Goal: Information Seeking & Learning: Learn about a topic

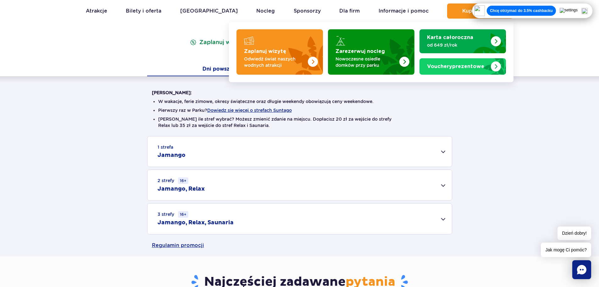
scroll to position [157, 0]
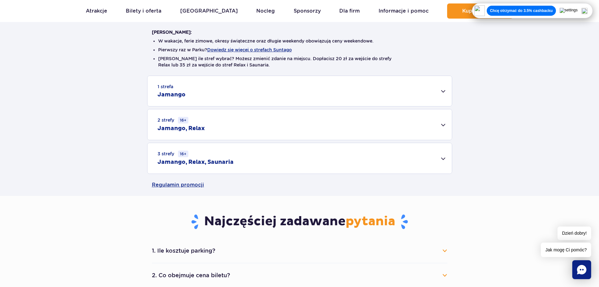
click at [193, 95] on div "1 strefa Jamango" at bounding box center [300, 91] width 304 height 30
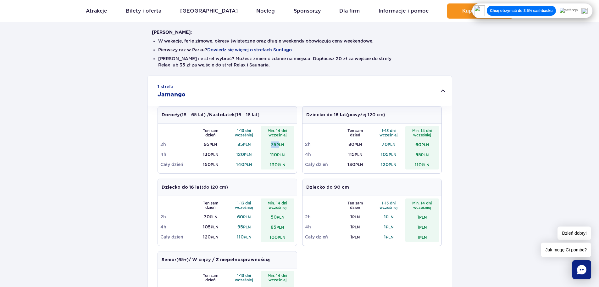
drag, startPoint x: 265, startPoint y: 146, endPoint x: 280, endPoint y: 146, distance: 14.8
click at [280, 146] on td "75 PLN" at bounding box center [278, 144] width 34 height 10
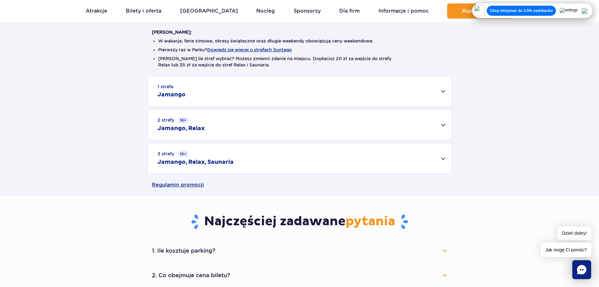
click at [272, 100] on div "1 strefa Jamango" at bounding box center [300, 91] width 304 height 30
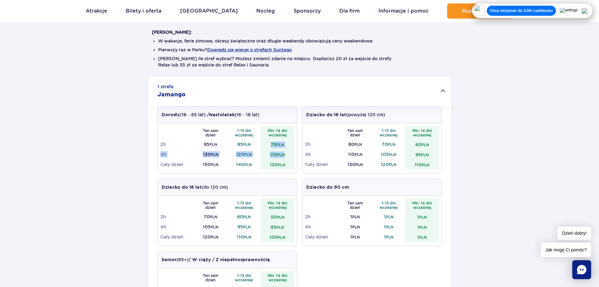
drag, startPoint x: 267, startPoint y: 143, endPoint x: 293, endPoint y: 151, distance: 26.7
click at [293, 151] on tbody "Ten sam dzień 1-13 dni wcześniej Min. 14 dni wcześniej 2h 95 PLN 85 PLN 75 PLN …" at bounding box center [227, 147] width 134 height 43
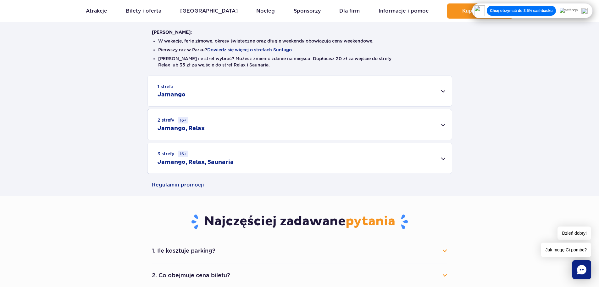
click at [279, 160] on div "1 strefa Jamango Dorosły (18 – 65 lat) / Nastolatek (16 – 18 lat) Ten sam dzień…" at bounding box center [299, 124] width 599 height 98
click at [307, 83] on div "1 strefa Jamango" at bounding box center [300, 91] width 304 height 30
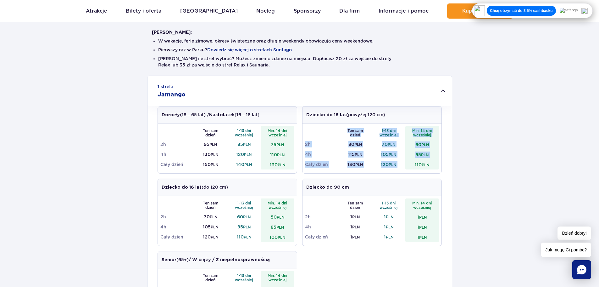
drag, startPoint x: 407, startPoint y: 168, endPoint x: 441, endPoint y: 168, distance: 34.3
click at [441, 168] on div "Ten sam dzień 1-13 dni wcześniej Min. 14 dni wcześniej 2h 80 PLN 70 PLN 60 PLN …" at bounding box center [372, 148] width 139 height 50
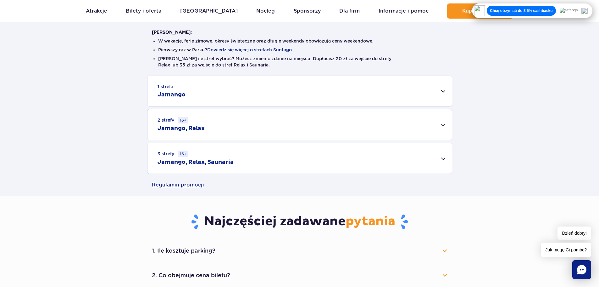
click at [426, 97] on div "1 strefa Jamango" at bounding box center [300, 91] width 304 height 30
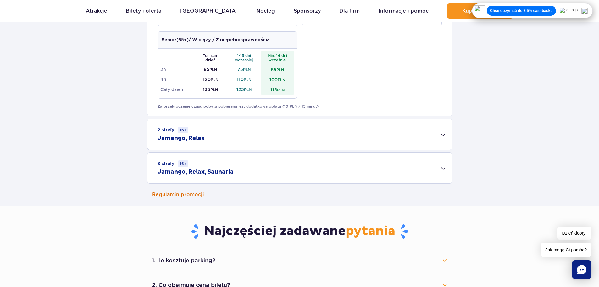
scroll to position [377, 0]
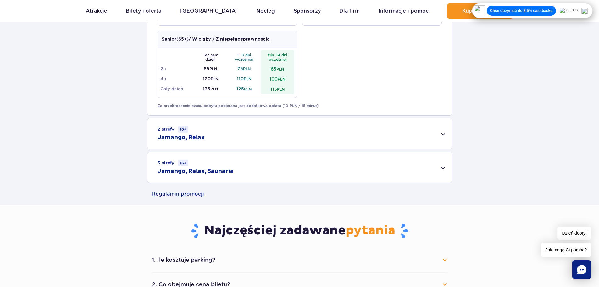
click at [222, 175] on h2 "Jamango, Relax, Saunaria" at bounding box center [196, 171] width 76 height 8
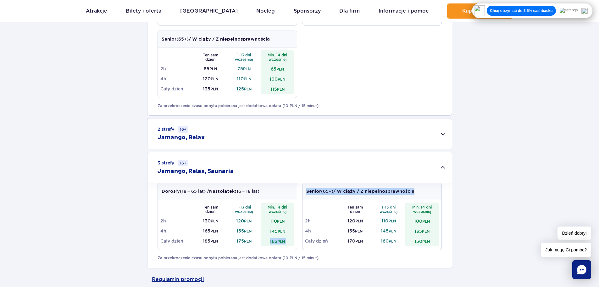
drag, startPoint x: 267, startPoint y: 242, endPoint x: 302, endPoint y: 244, distance: 34.7
click at [302, 244] on div "Dorosły (18 – 65 lat) / Nastolatek (16 – 18 lat) Ten sam dzień 1-13 dni wcześni…" at bounding box center [300, 218] width 284 height 72
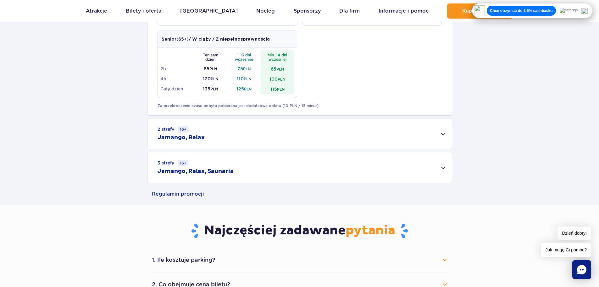
click at [295, 168] on div "3 strefy 16+ Jamango, Relax, Saunaria" at bounding box center [300, 167] width 304 height 31
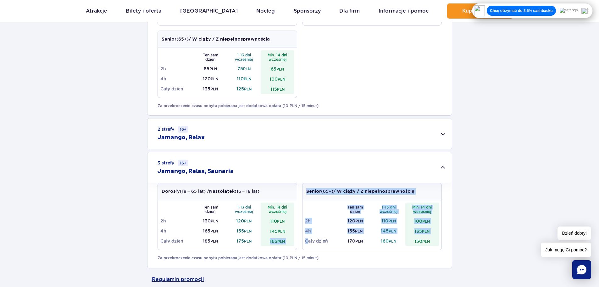
drag, startPoint x: 266, startPoint y: 241, endPoint x: 308, endPoint y: 243, distance: 42.2
click at [308, 243] on div "Dorosły (18 – 65 lat) / Nastolatek (16 – 18 lat) Ten sam dzień 1-13 dni wcześni…" at bounding box center [300, 218] width 284 height 72
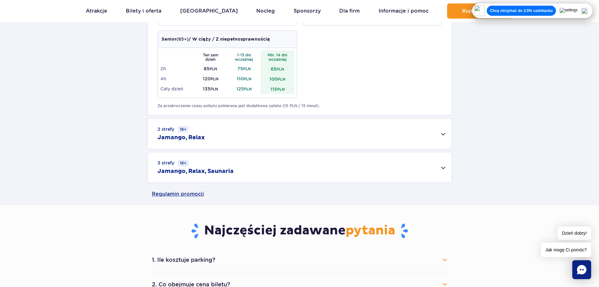
click at [398, 166] on div "3 strefy 16+ Jamango, Relax, Saunaria" at bounding box center [300, 167] width 304 height 31
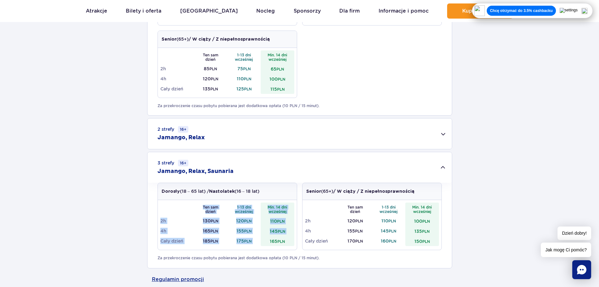
drag, startPoint x: 262, startPoint y: 240, endPoint x: 293, endPoint y: 249, distance: 33.0
click at [293, 249] on div "Ten sam dzień 1-13 dni wcześniej Min. 14 dni wcześniej 2h 130 PLN 120 PLN 110 P…" at bounding box center [227, 225] width 139 height 50
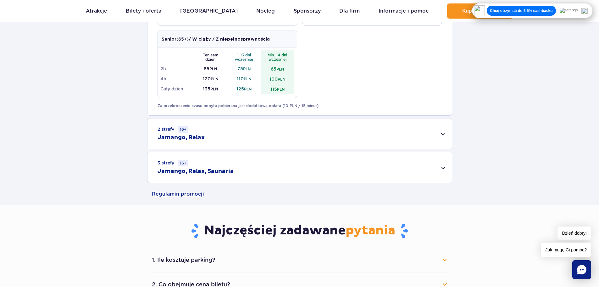
click at [251, 172] on div "3 strefy 16+ Jamango, Relax, Saunaria" at bounding box center [300, 167] width 304 height 31
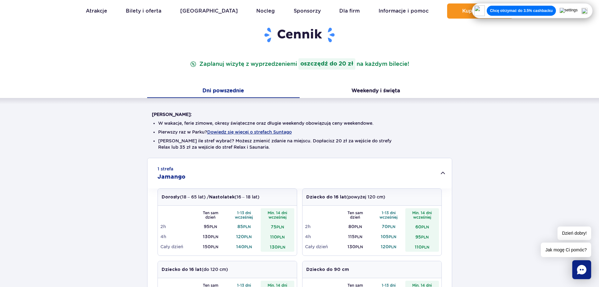
scroll to position [157, 0]
